Goal: Information Seeking & Learning: Learn about a topic

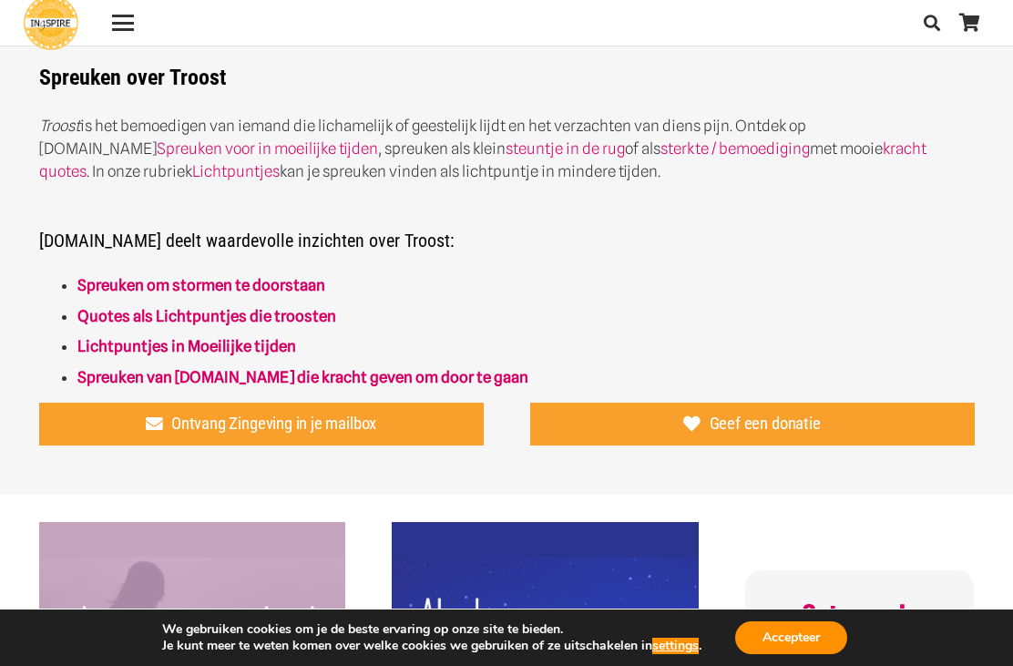
scroll to position [437, 0]
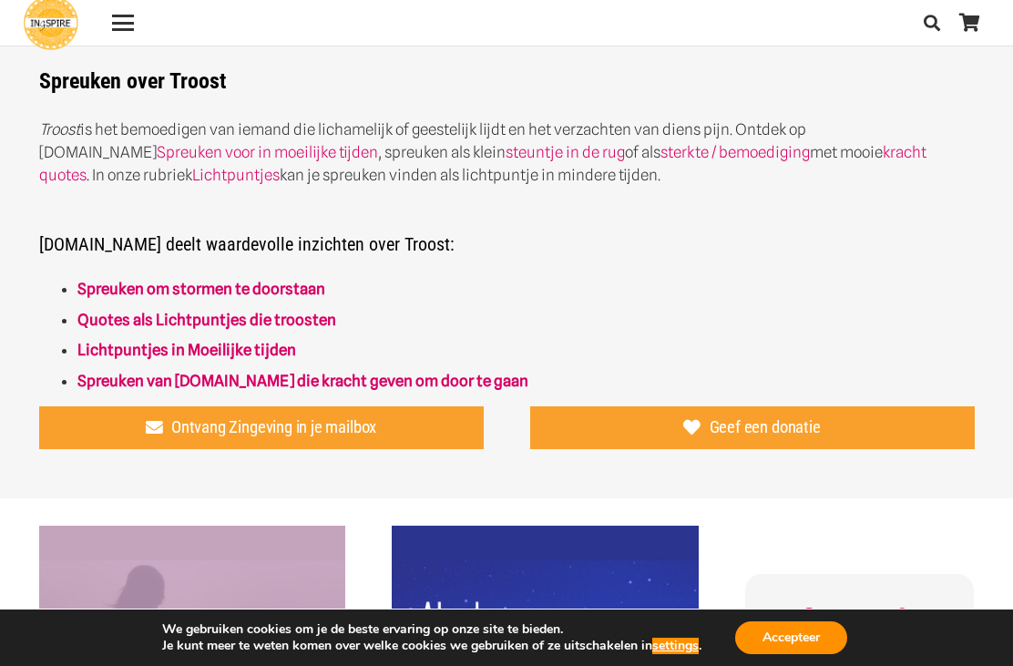
click at [97, 345] on link "Lichtpuntjes in Moeilijke tijden" at bounding box center [186, 350] width 219 height 18
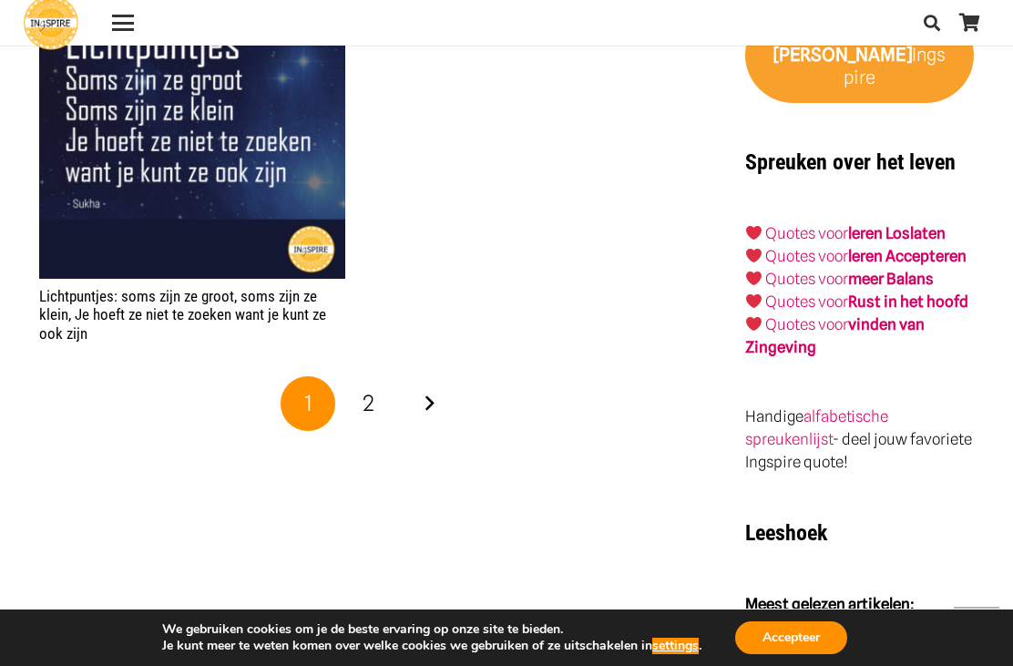
scroll to position [2935, 0]
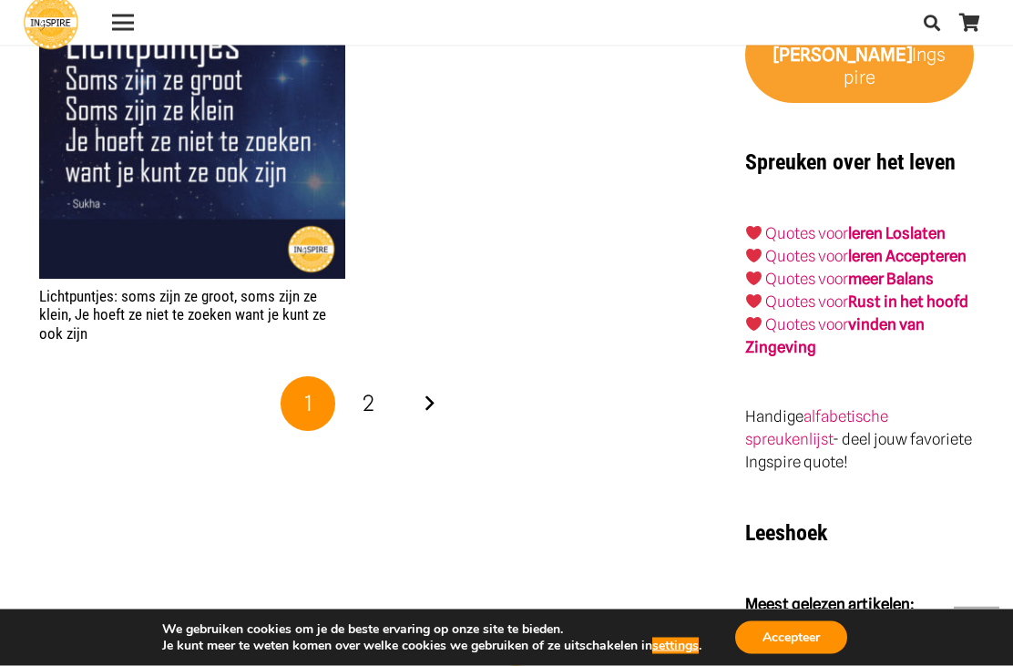
click at [433, 402] on link "Volgende" at bounding box center [429, 404] width 55 height 55
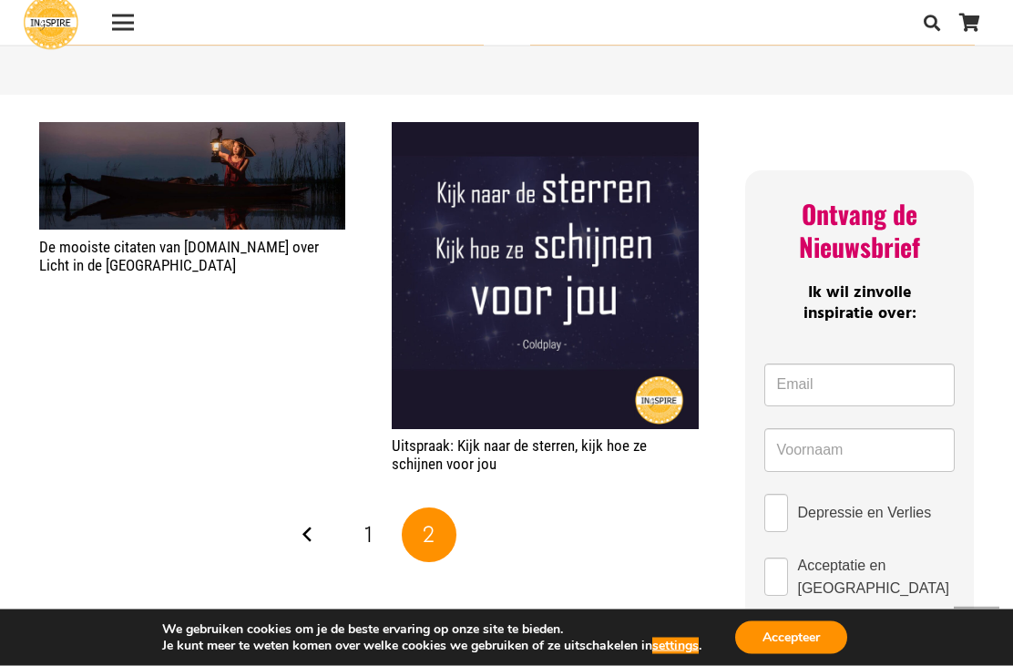
scroll to position [662, 0]
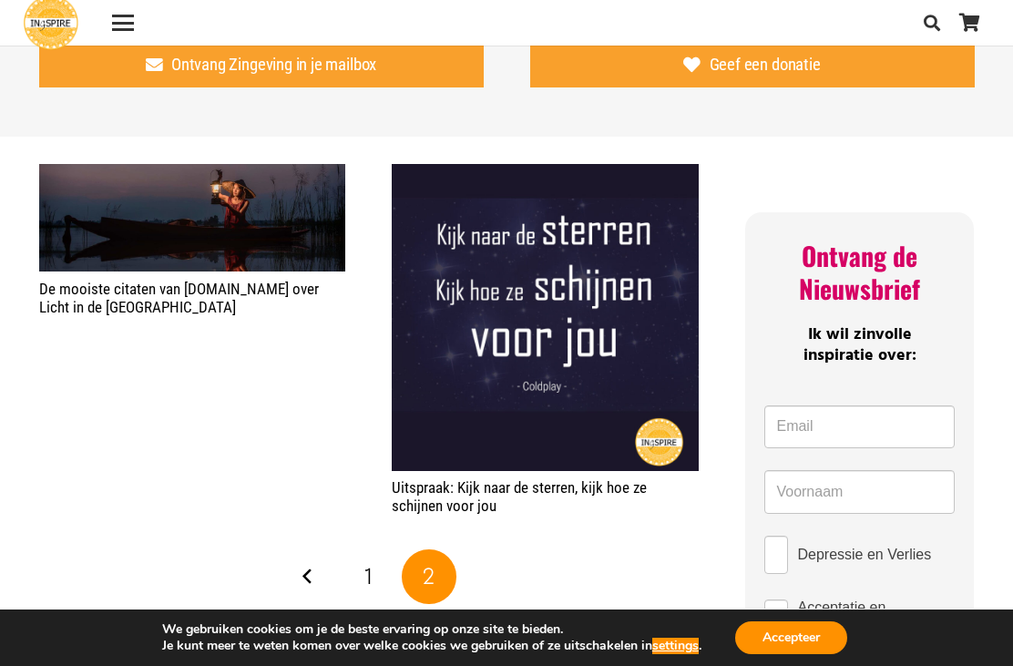
click at [310, 577] on link "Vorige" at bounding box center [307, 576] width 55 height 55
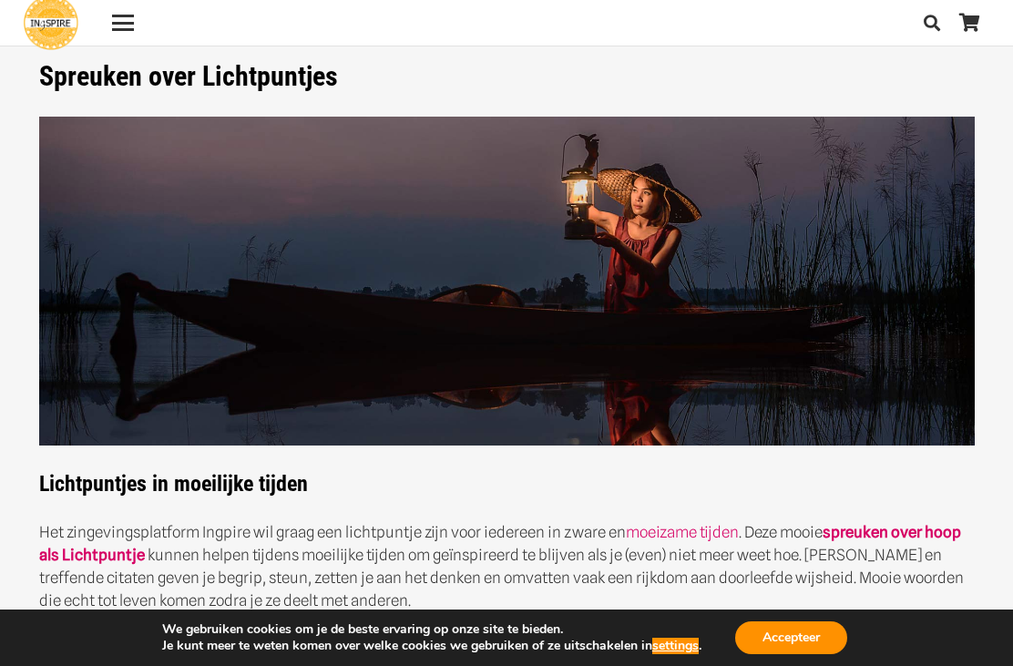
scroll to position [29, 0]
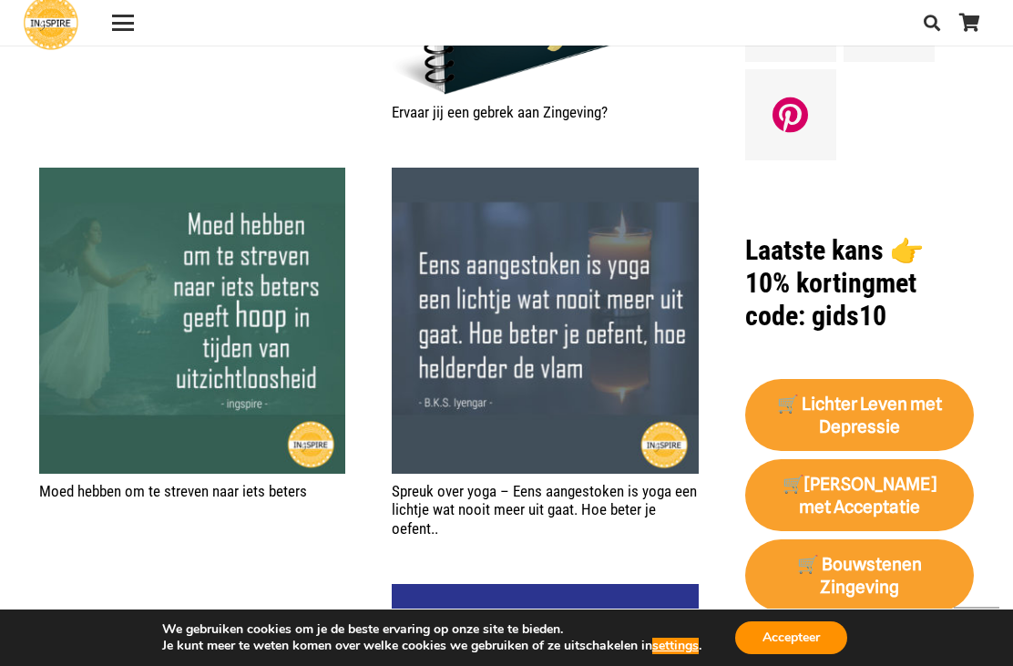
scroll to position [1521, 0]
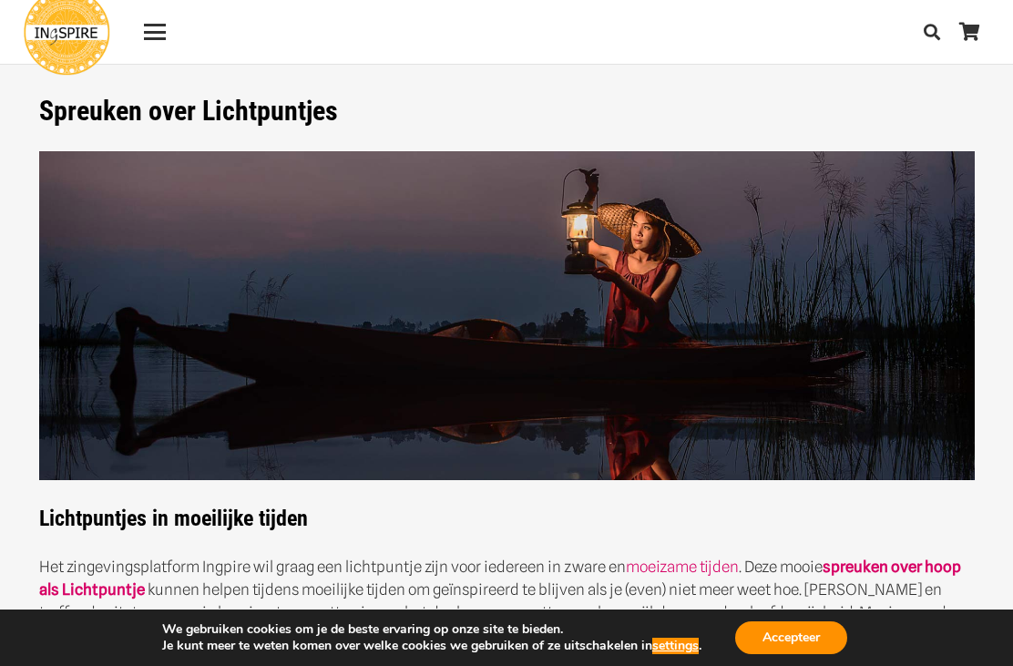
click at [153, 28] on div "Menu" at bounding box center [155, 32] width 22 height 22
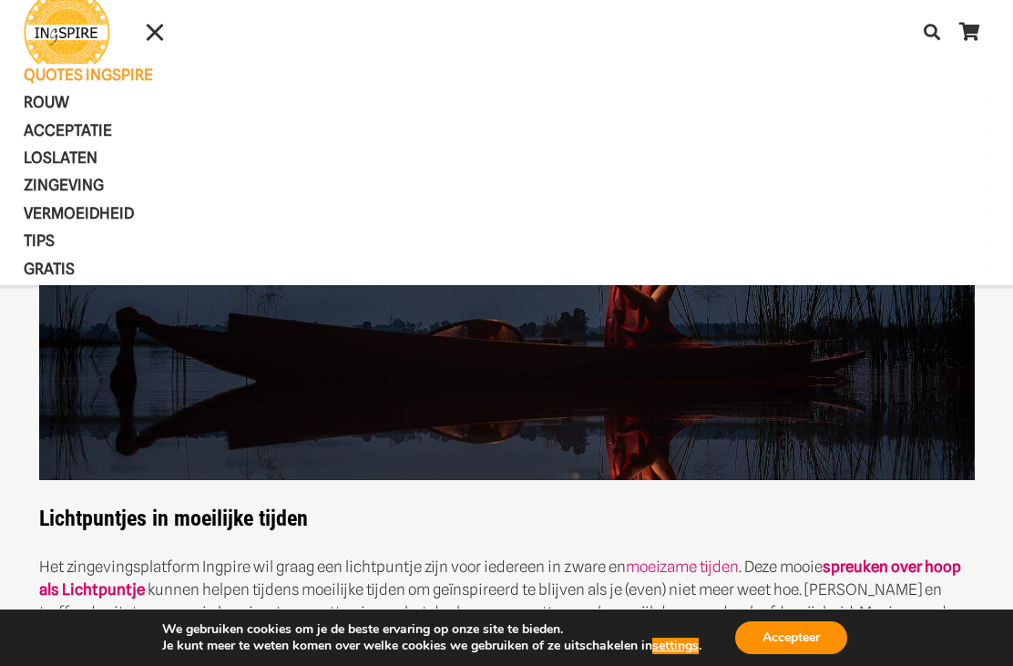
click at [66, 129] on span "Acceptatie" at bounding box center [83, 130] width 119 height 18
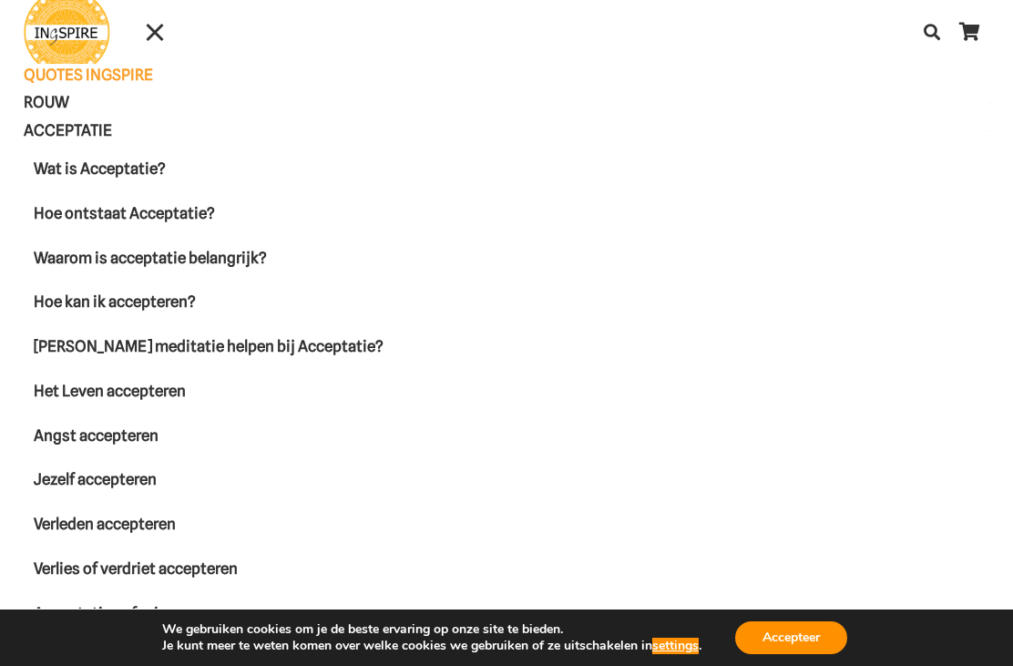
click at [158, 25] on div "Menu" at bounding box center [155, 32] width 22 height 22
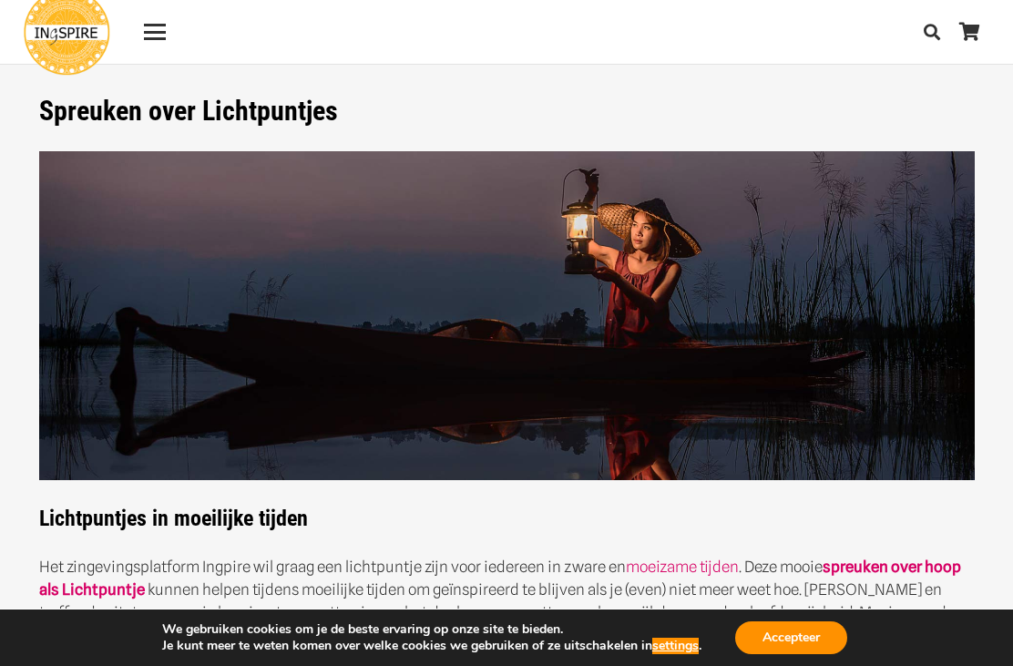
click at [153, 32] on div "Menu" at bounding box center [155, 32] width 22 height 3
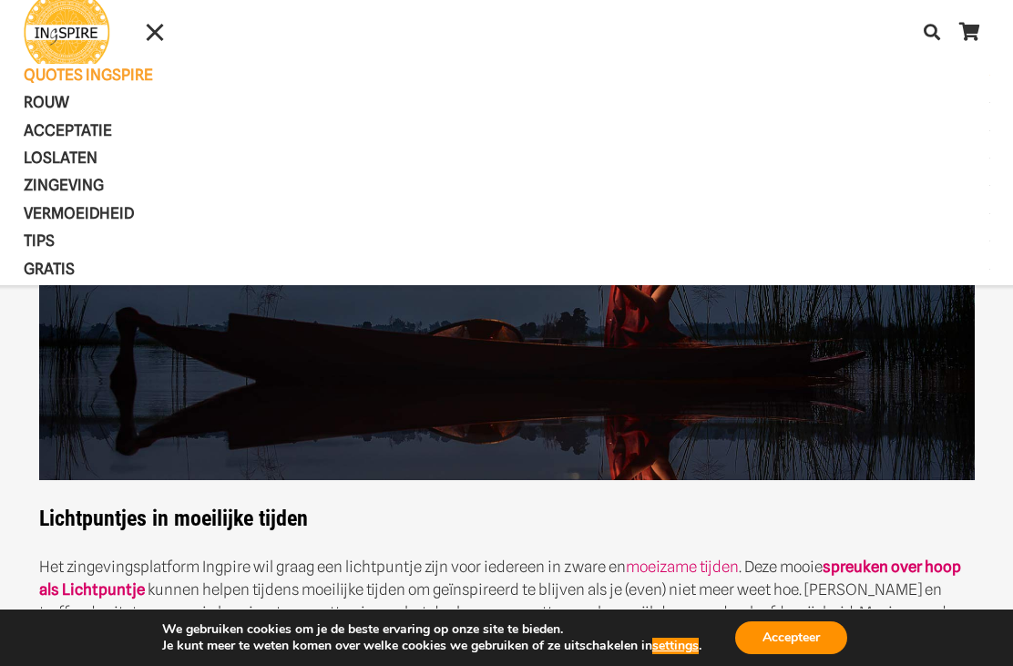
click at [47, 158] on span "Loslaten" at bounding box center [76, 157] width 105 height 18
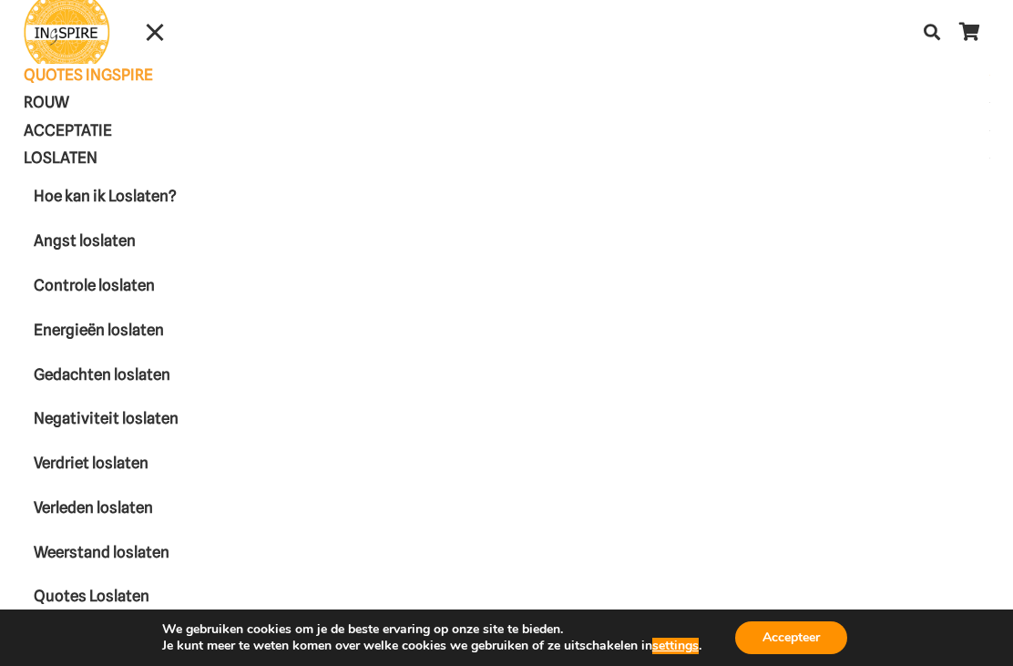
click at [76, 375] on span "Gedachten loslaten" at bounding box center [102, 374] width 137 height 18
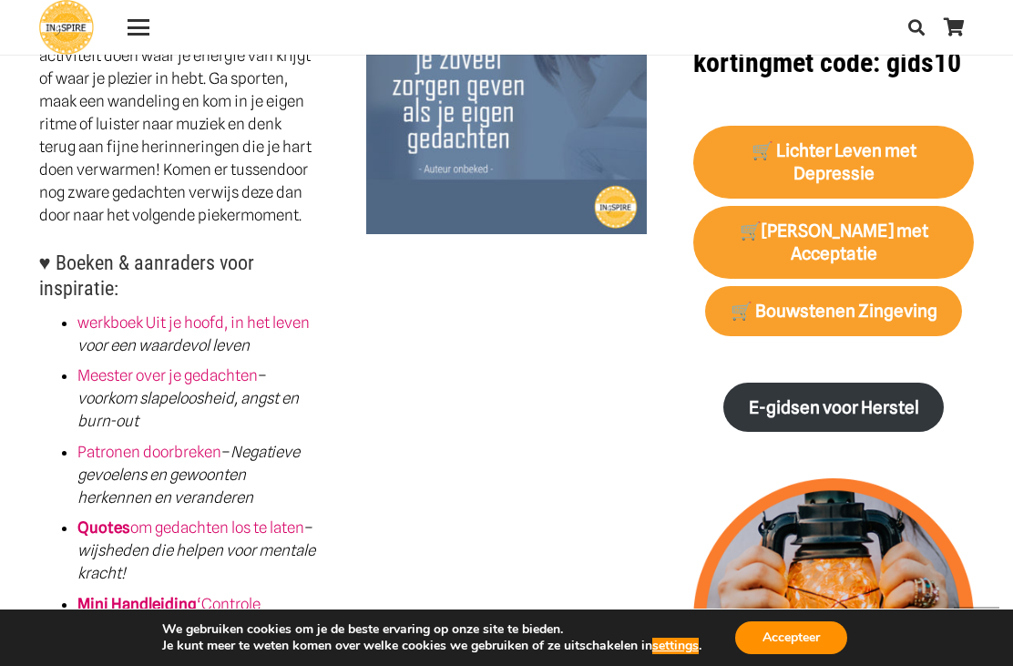
scroll to position [1455, 0]
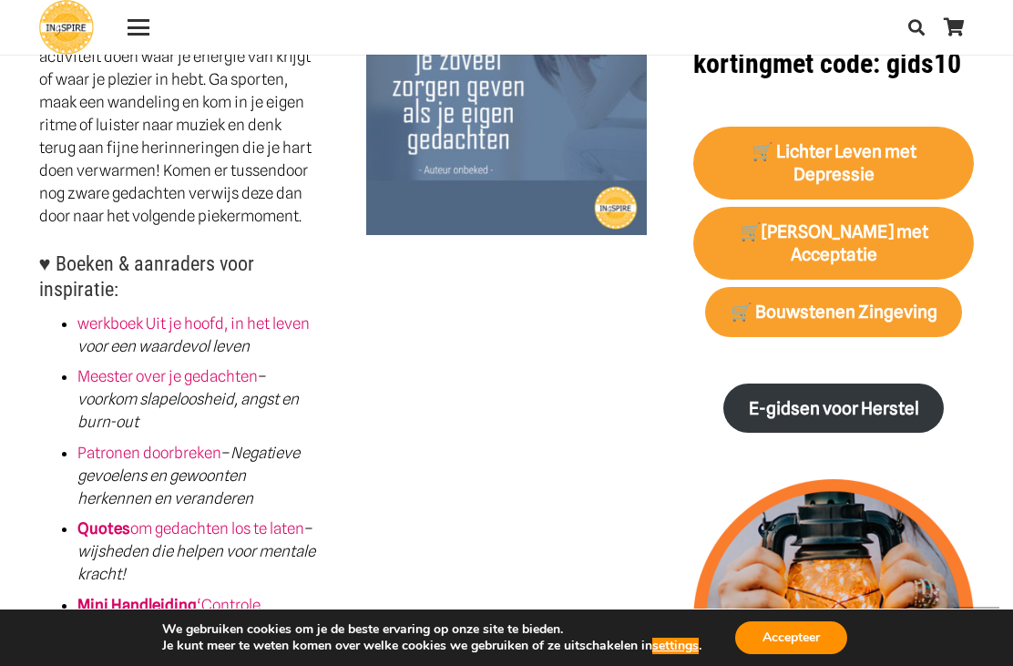
click at [29, 505] on div "Plan, zolang je last hebt van een vol hoofd, twee piekermomenten op de dag. Lee…" at bounding box center [178, 369] width 327 height 830
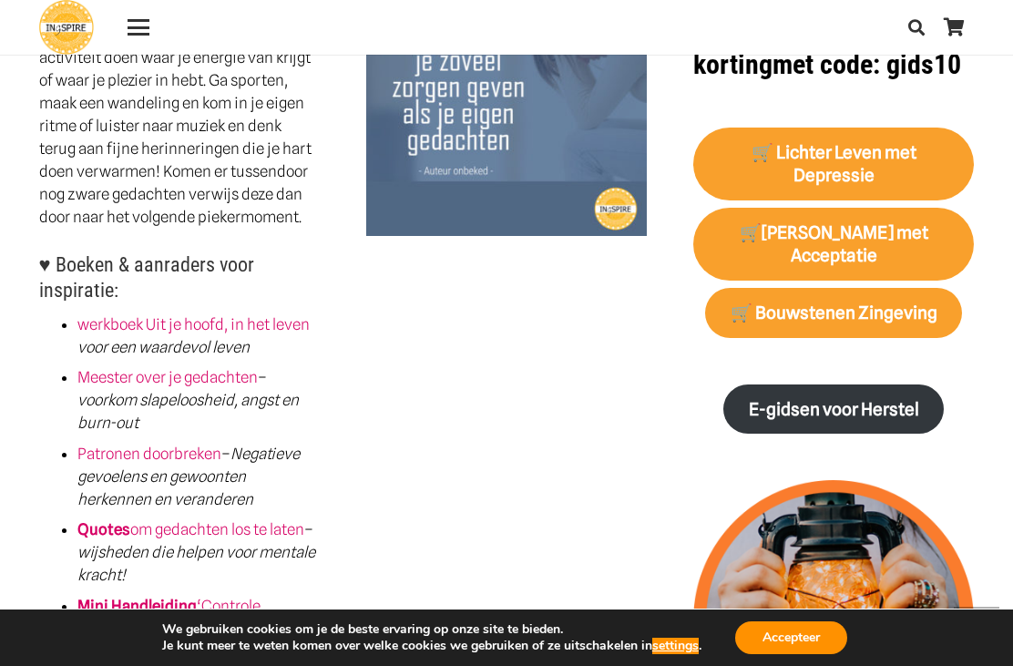
scroll to position [1457, 0]
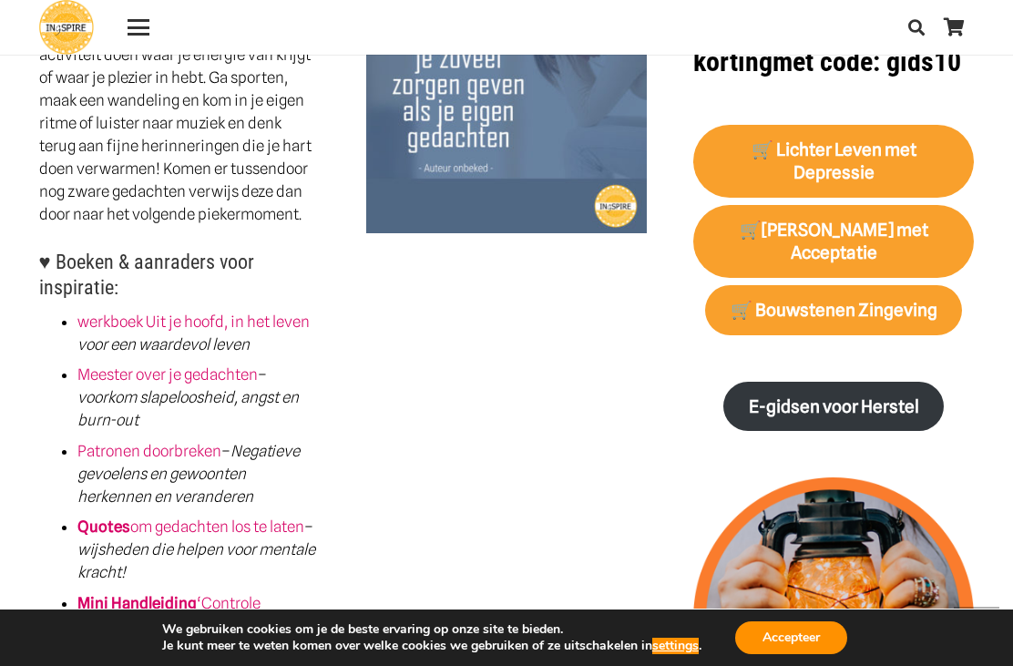
click at [101, 374] on link "Meester over je gedachten" at bounding box center [167, 374] width 180 height 18
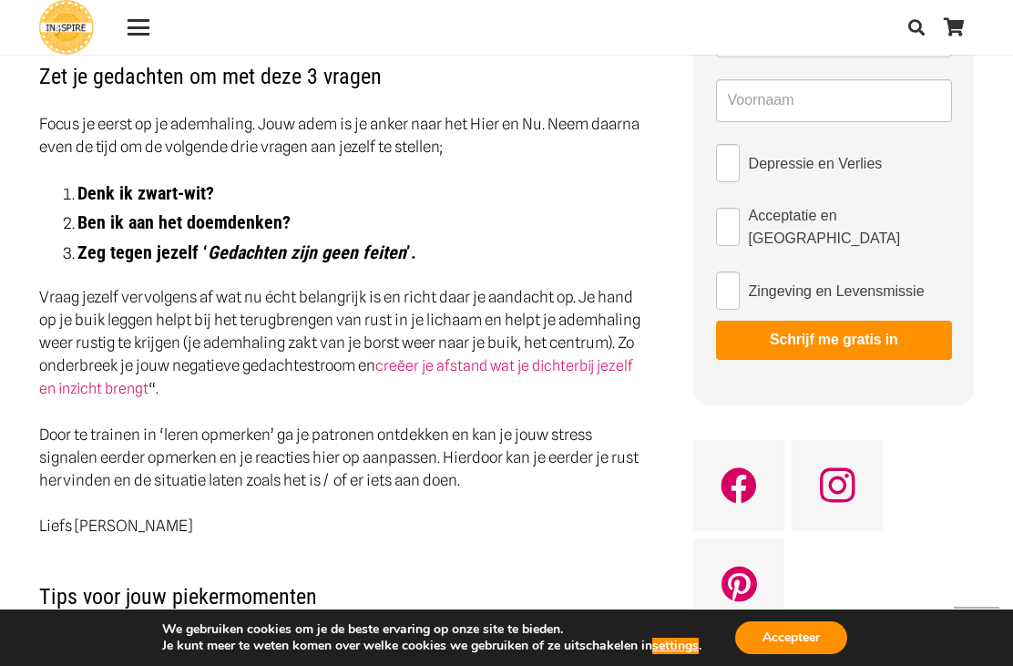
scroll to position [760, 0]
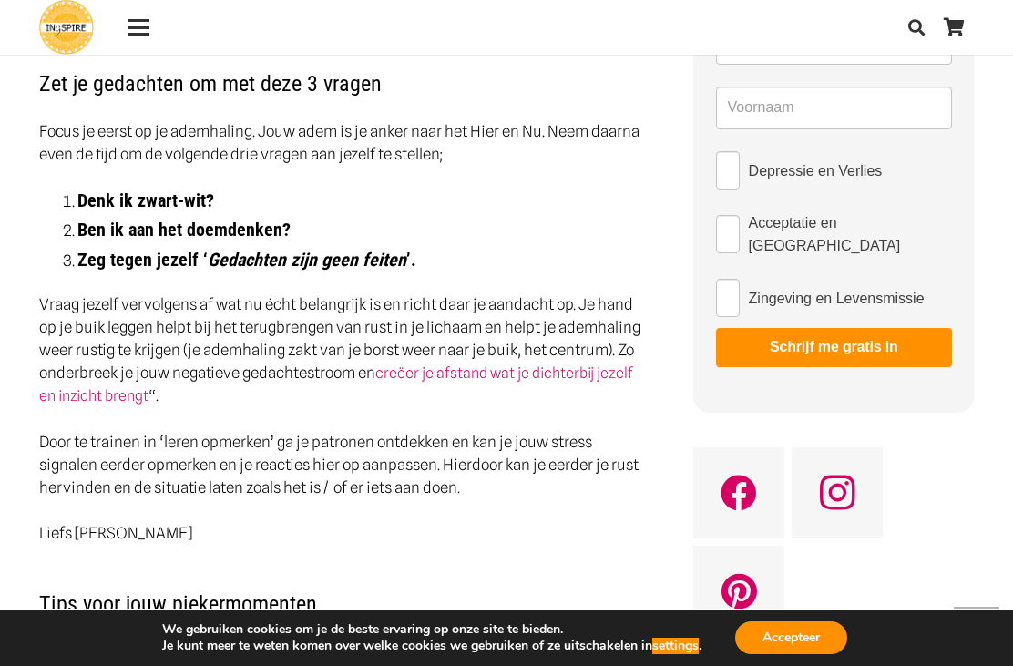
click at [135, 26] on div "Menu" at bounding box center [138, 27] width 22 height 3
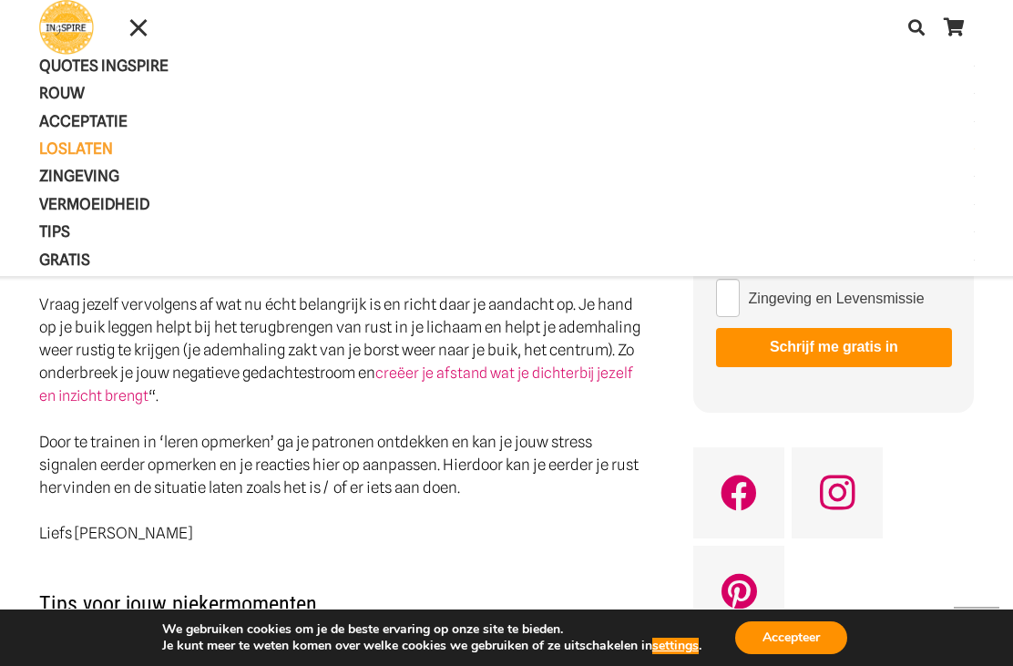
click at [76, 179] on span "Zingeving" at bounding box center [94, 176] width 111 height 18
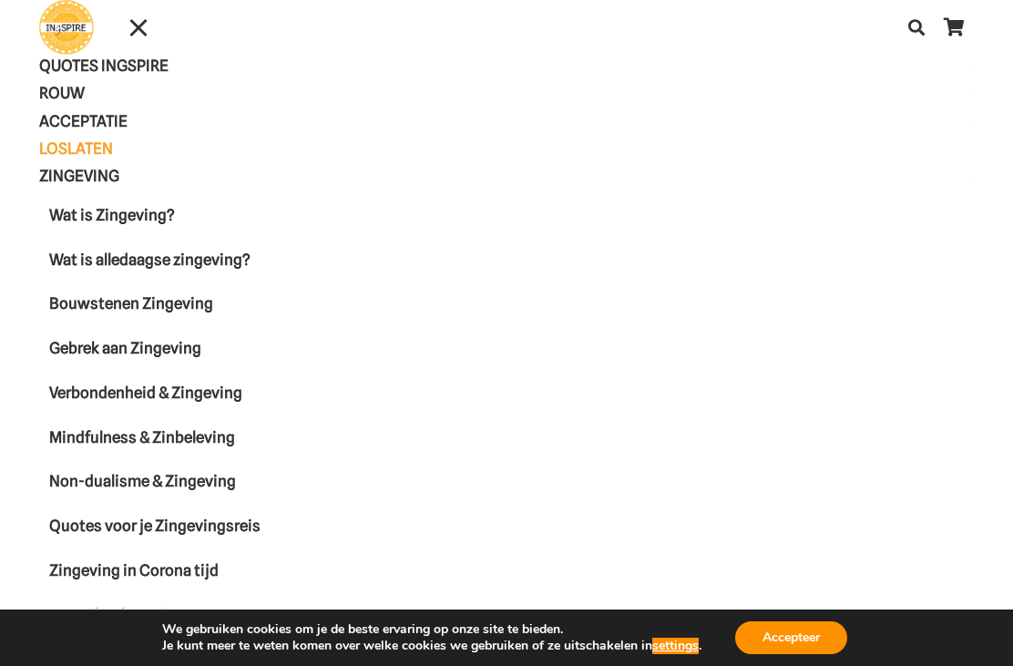
scroll to position [0, 0]
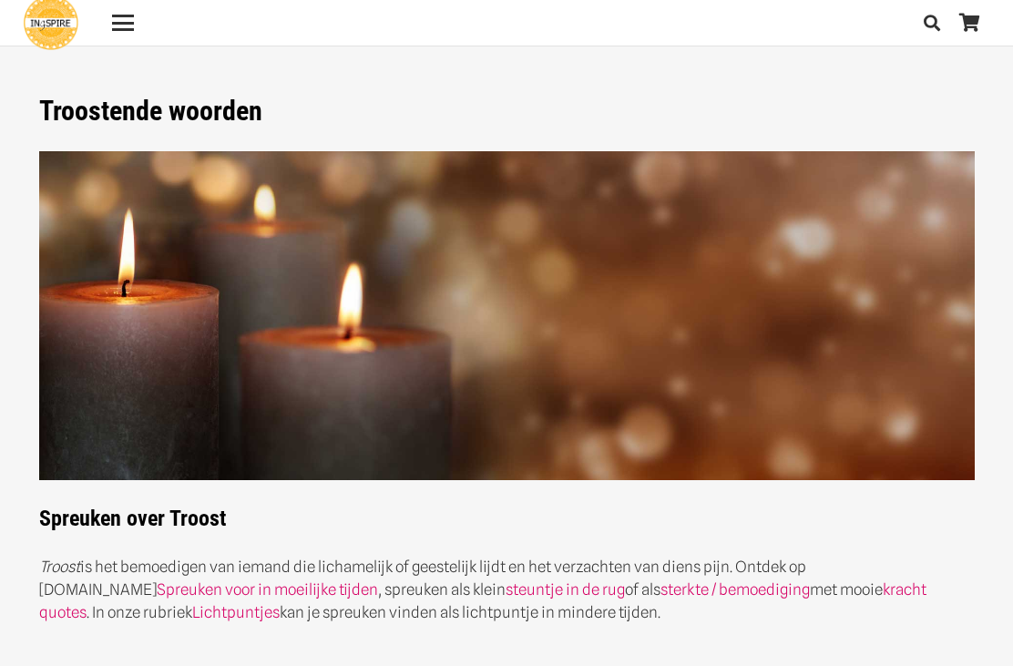
scroll to position [495, 0]
